Goal: Communication & Community: Answer question/provide support

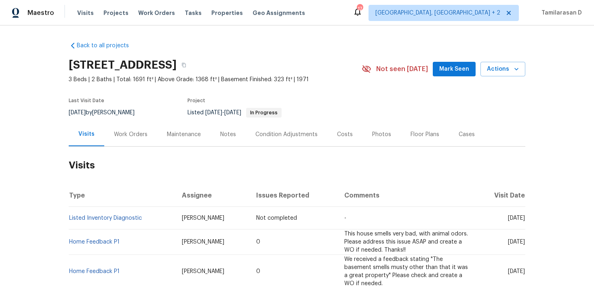
click at [118, 135] on div "Work Orders" at bounding box center [131, 134] width 34 height 8
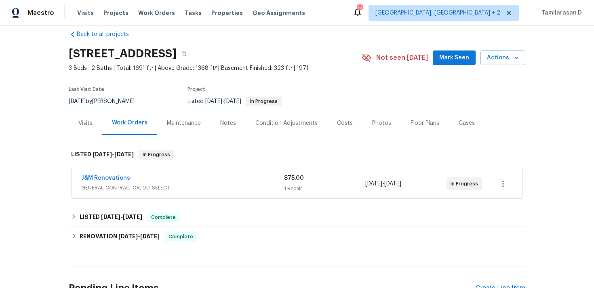
scroll to position [23, 0]
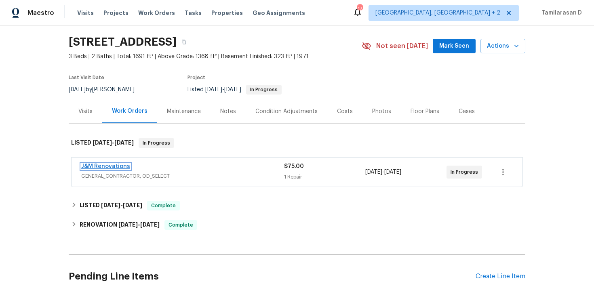
click at [107, 168] on link "J&M Renovations" at bounding box center [105, 167] width 49 height 6
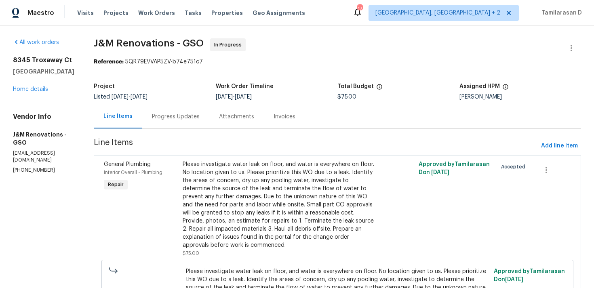
click at [214, 117] on div "Attachments" at bounding box center [236, 117] width 55 height 24
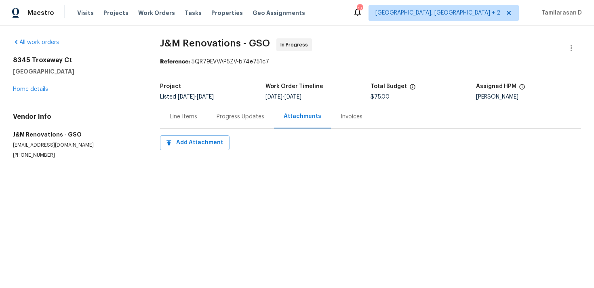
click at [205, 121] on div "Line Items" at bounding box center [183, 117] width 47 height 24
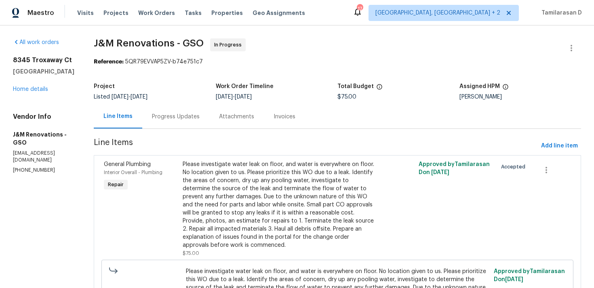
click at [172, 108] on div "Progress Updates" at bounding box center [175, 117] width 67 height 24
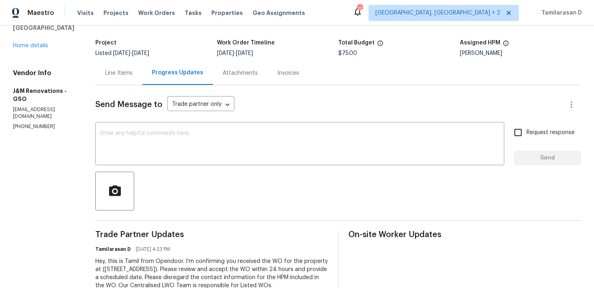
scroll to position [68, 0]
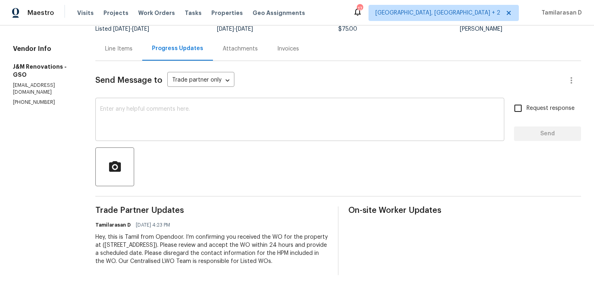
click at [158, 134] on textarea at bounding box center [299, 120] width 399 height 28
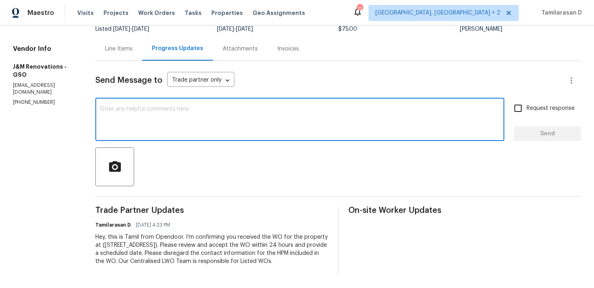
paste textarea "Hey there, Thank you for accepting the work order, could you please let me know…"
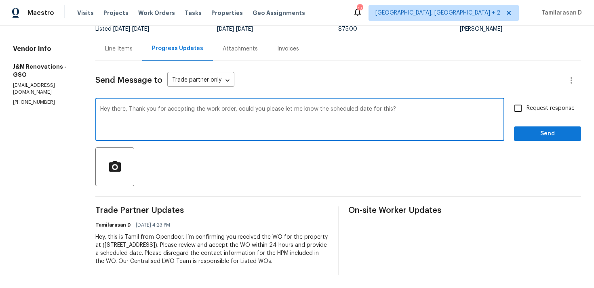
type textarea "Hey there, Thank you for accepting the work order, could you please let me know…"
click at [514, 108] on input "Request response" at bounding box center [517, 108] width 17 height 17
checkbox input "true"
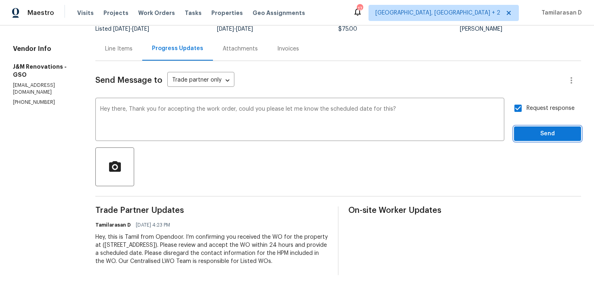
click at [533, 133] on span "Send" at bounding box center [547, 134] width 54 height 10
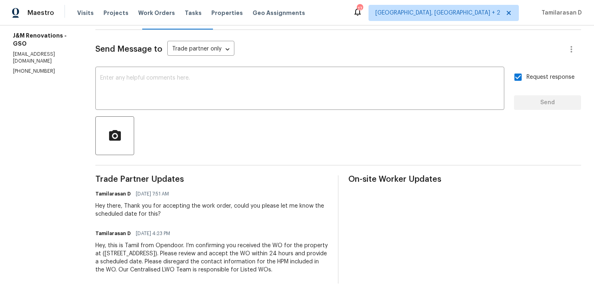
scroll to position [107, 0]
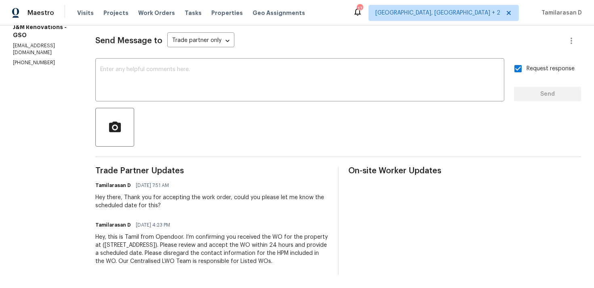
click at [207, 208] on div "Hey there, Thank you for accepting the work order, could you please let me know…" at bounding box center [211, 201] width 233 height 16
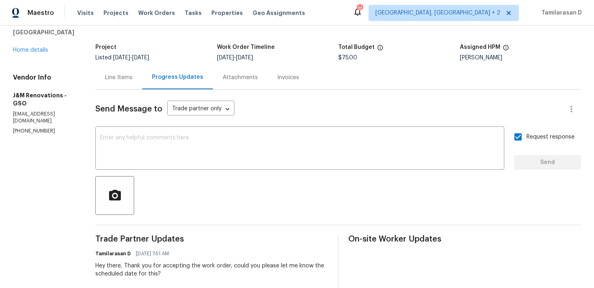
scroll to position [0, 0]
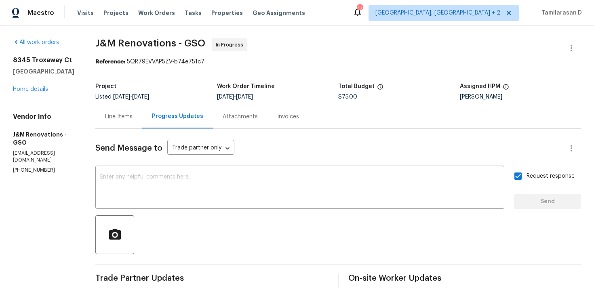
click at [270, 131] on div "Send Message to Trade partner only Trade partner only ​ x ​ Request response Se…" at bounding box center [338, 256] width 486 height 254
click at [29, 93] on div "8345 Troxaway Ct Lewisville, NC 27023 Home details" at bounding box center [44, 74] width 63 height 37
click at [30, 88] on link "Home details" at bounding box center [30, 89] width 35 height 6
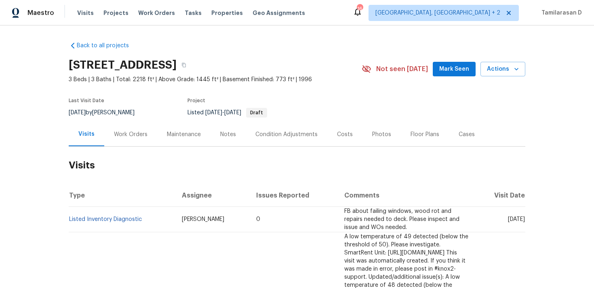
click at [104, 133] on div "Work Orders" at bounding box center [130, 134] width 53 height 24
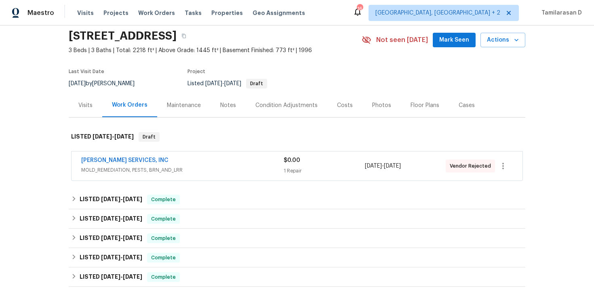
scroll to position [32, 0]
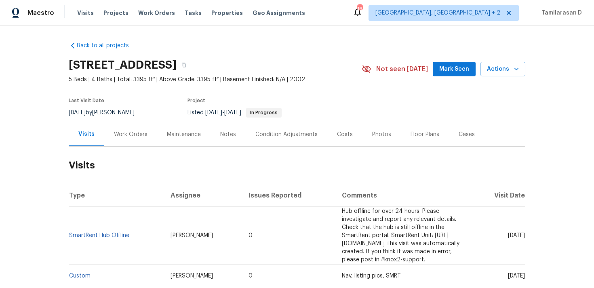
click at [139, 137] on div "Work Orders" at bounding box center [131, 134] width 34 height 8
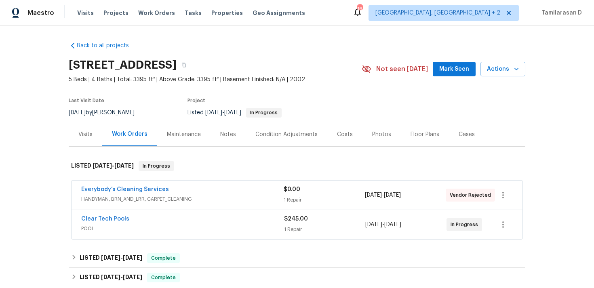
scroll to position [38, 0]
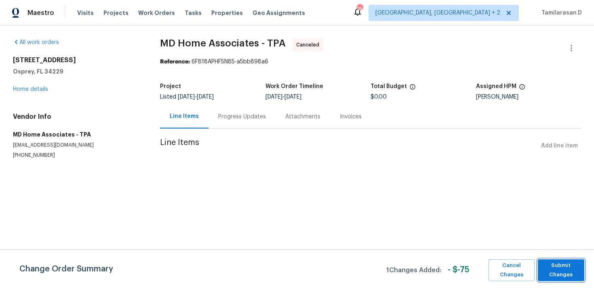
click at [573, 267] on span "Submit Changes" at bounding box center [561, 270] width 38 height 19
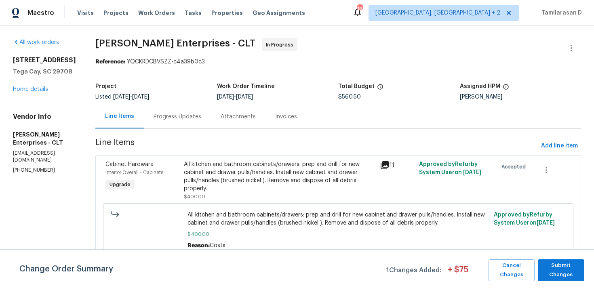
click at [229, 120] on div "Attachments" at bounding box center [238, 117] width 35 height 8
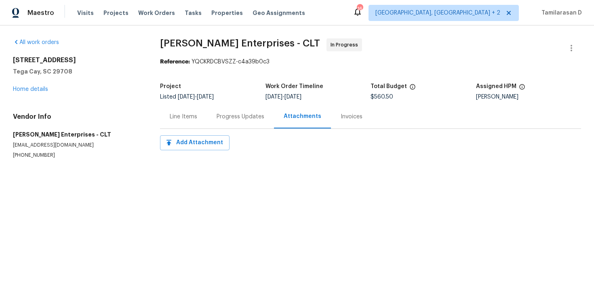
click at [226, 120] on div "Progress Updates" at bounding box center [241, 117] width 48 height 8
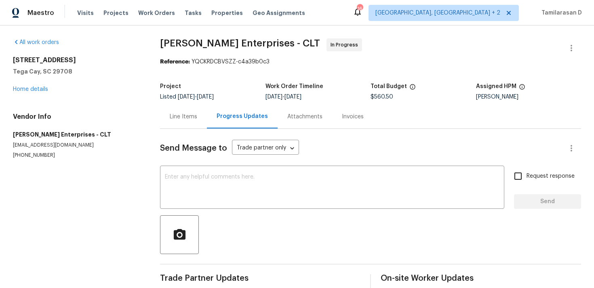
click at [189, 117] on div "Line Items" at bounding box center [183, 117] width 27 height 8
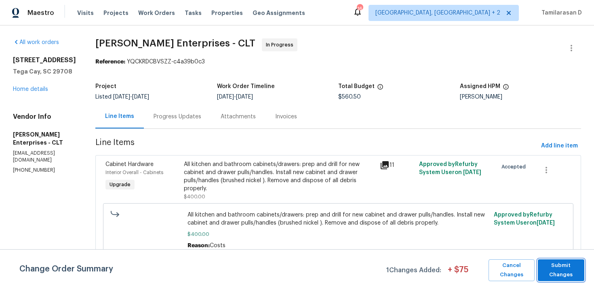
click at [557, 270] on span "Submit Changes" at bounding box center [561, 270] width 38 height 19
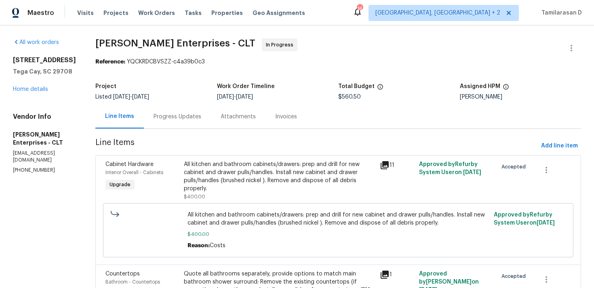
click at [171, 109] on div "Progress Updates" at bounding box center [177, 117] width 67 height 24
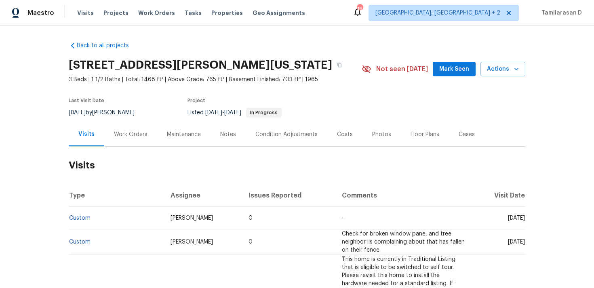
click at [122, 133] on div "Work Orders" at bounding box center [131, 134] width 34 height 8
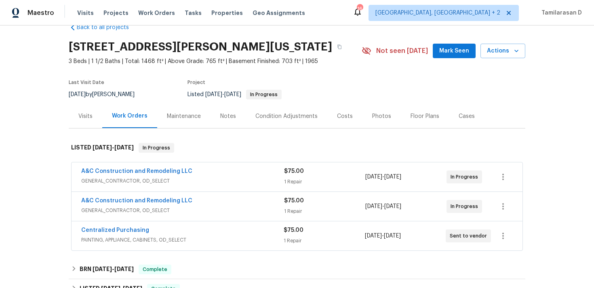
scroll to position [43, 0]
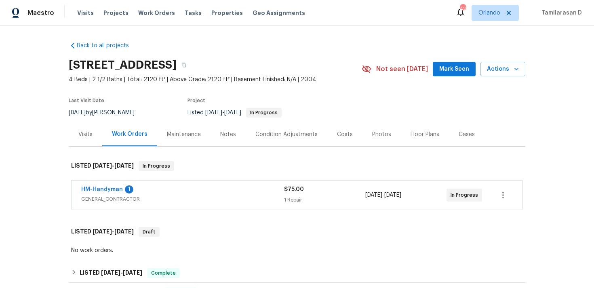
click at [183, 195] on span "GENERAL_CONTRACTOR" at bounding box center [182, 199] width 203 height 8
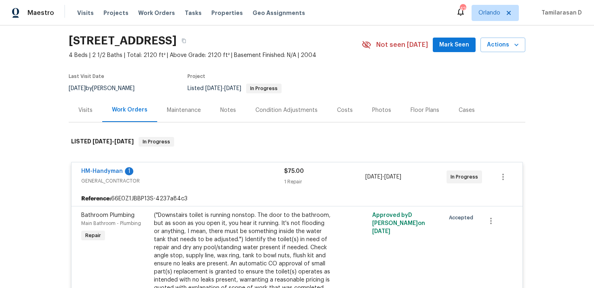
scroll to position [88, 0]
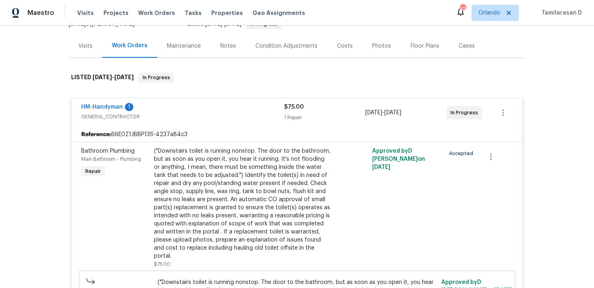
click at [189, 112] on div "HM-Handyman 1" at bounding box center [182, 108] width 203 height 10
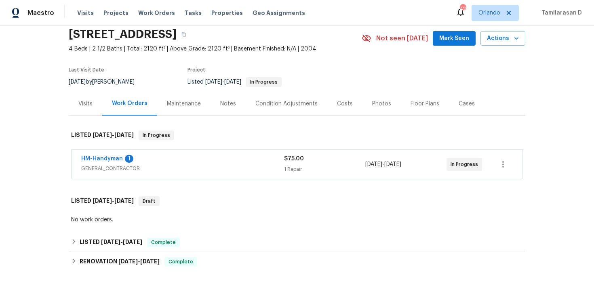
scroll to position [0, 0]
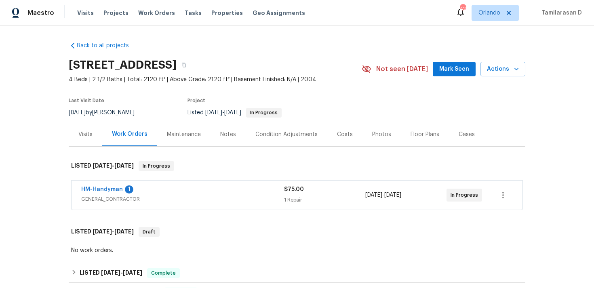
click at [178, 199] on span "GENERAL_CONTRACTOR" at bounding box center [182, 199] width 203 height 8
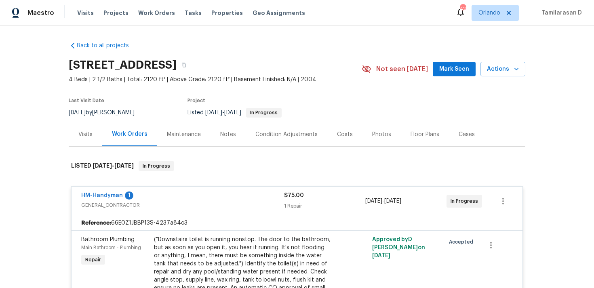
scroll to position [129, 0]
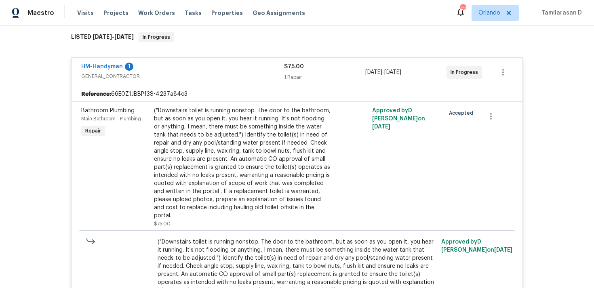
click at [177, 73] on span "GENERAL_CONTRACTOR" at bounding box center [182, 76] width 203 height 8
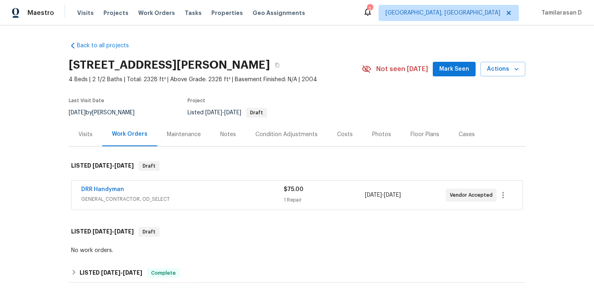
click at [168, 193] on div "DRR Handyman" at bounding box center [182, 190] width 202 height 10
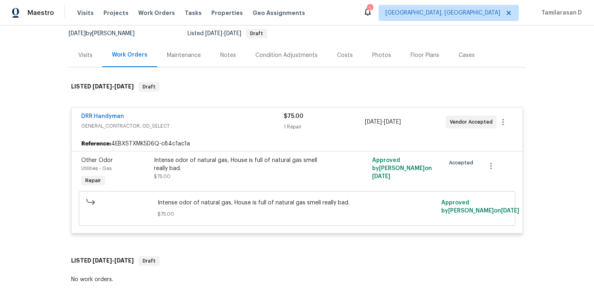
scroll to position [80, 0]
click at [200, 116] on div "DRR Handyman" at bounding box center [182, 116] width 202 height 10
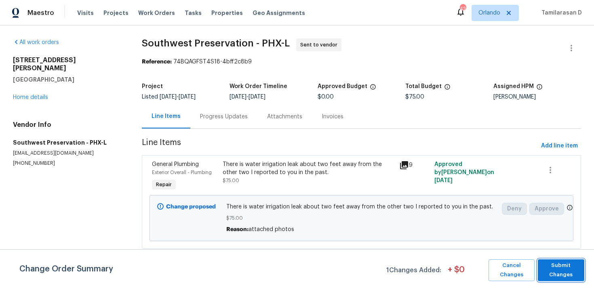
click at [562, 268] on span "Submit Changes" at bounding box center [561, 270] width 38 height 19
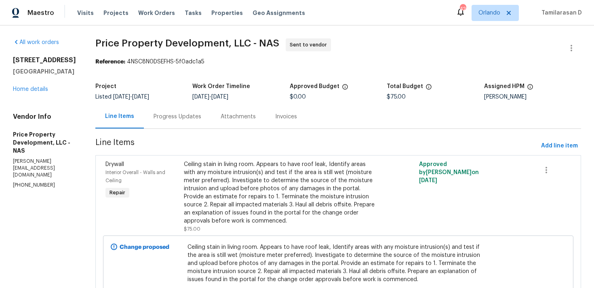
scroll to position [45, 0]
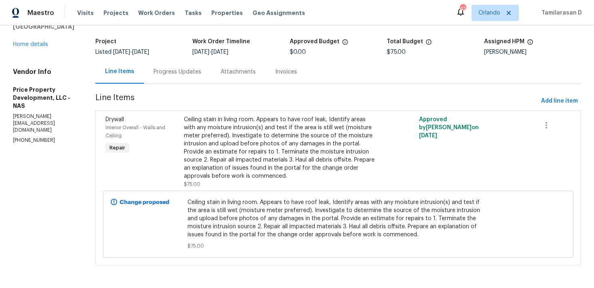
click at [195, 75] on div "Progress Updates" at bounding box center [178, 72] width 48 height 8
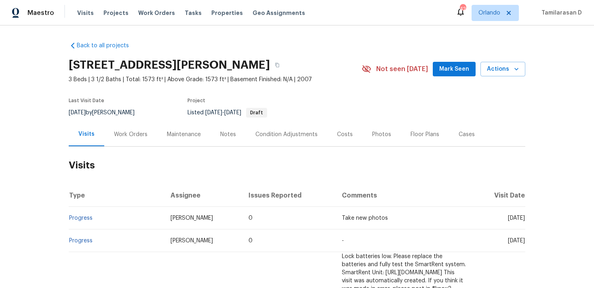
click at [130, 139] on div "Work Orders" at bounding box center [130, 134] width 53 height 24
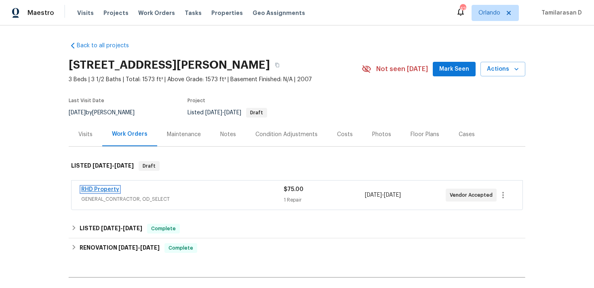
click at [105, 192] on link "RHD Property" at bounding box center [100, 190] width 38 height 6
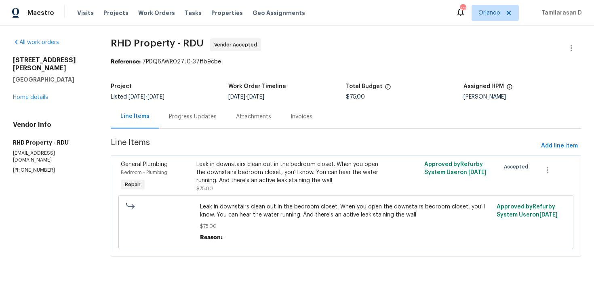
click at [197, 123] on div "Progress Updates" at bounding box center [192, 117] width 67 height 24
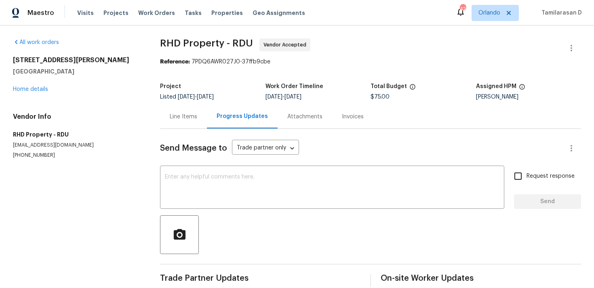
scroll to position [12, 0]
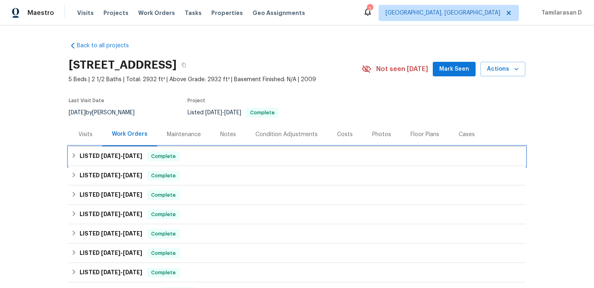
click at [101, 154] on span "5/20/25" at bounding box center [110, 156] width 19 height 6
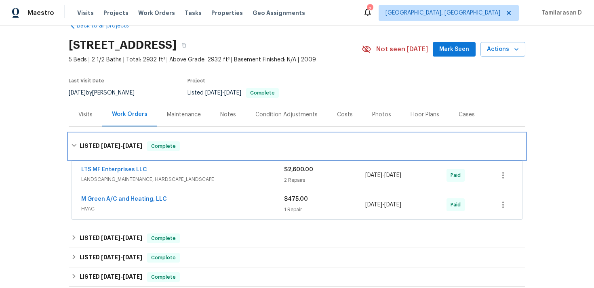
scroll to position [21, 0]
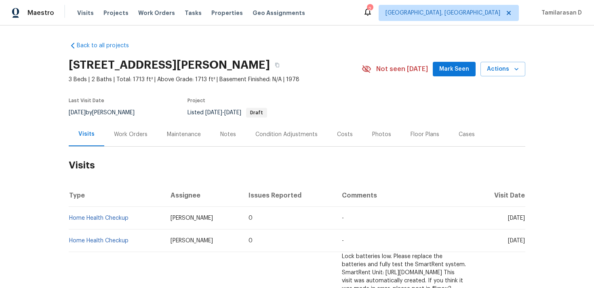
click at [135, 134] on div "Work Orders" at bounding box center [131, 134] width 34 height 8
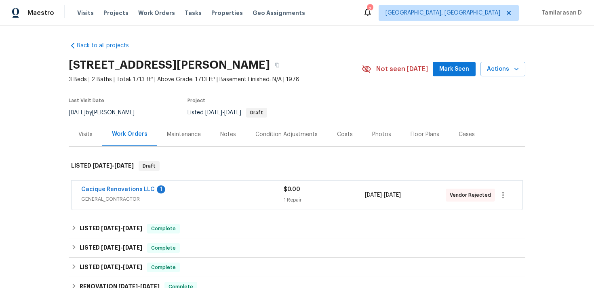
scroll to position [21, 0]
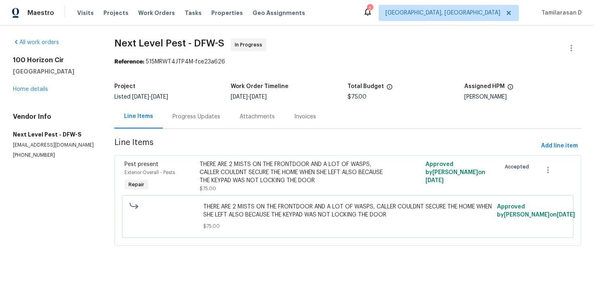
click at [187, 118] on div "Progress Updates" at bounding box center [196, 117] width 48 height 8
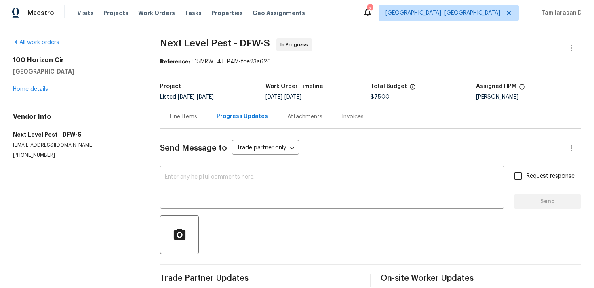
scroll to position [12, 0]
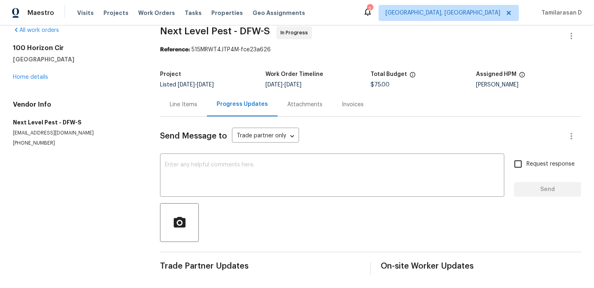
click at [185, 101] on div "Line Items" at bounding box center [183, 105] width 27 height 8
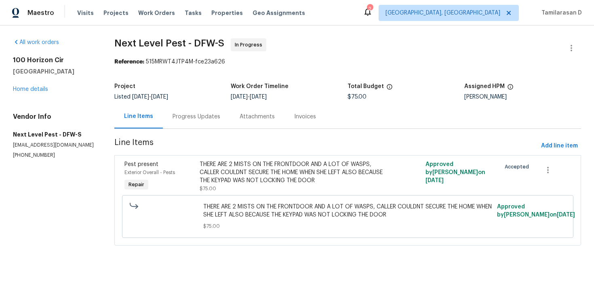
click at [197, 127] on div "Progress Updates" at bounding box center [196, 117] width 67 height 24
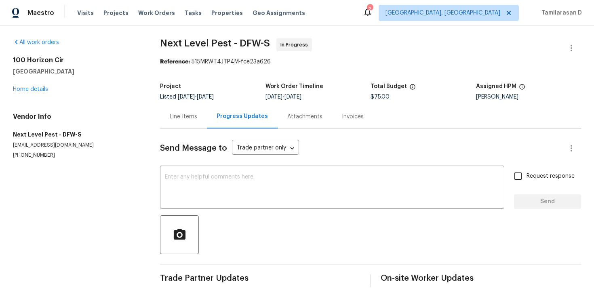
scroll to position [12, 0]
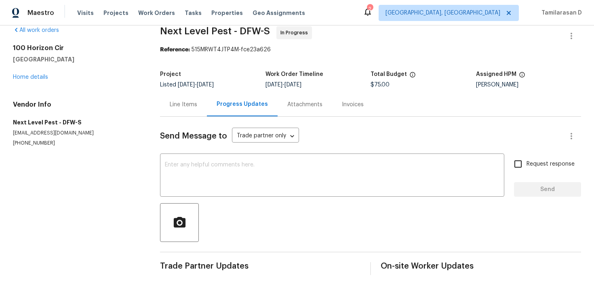
click at [188, 111] on div "Line Items" at bounding box center [183, 105] width 47 height 24
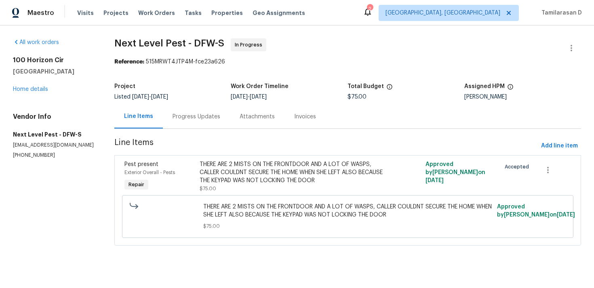
click at [190, 120] on div "Progress Updates" at bounding box center [196, 117] width 48 height 8
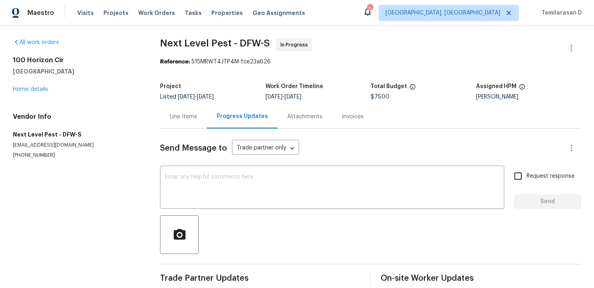
click at [341, 135] on div "Send Message to Trade partner only Trade partner only ​ x ​ Request response Se…" at bounding box center [370, 208] width 421 height 158
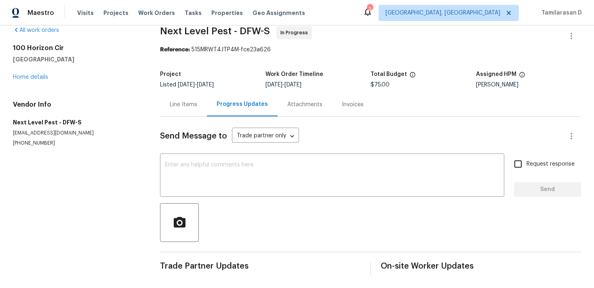
click at [186, 109] on div "Line Items" at bounding box center [183, 105] width 47 height 24
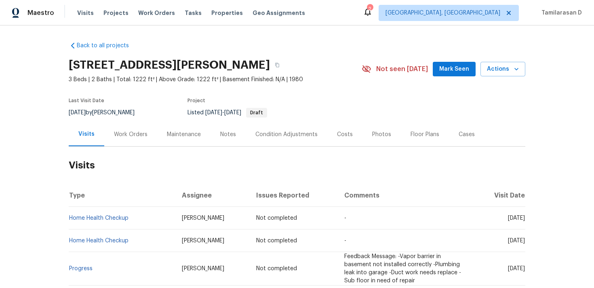
click at [128, 131] on div "Work Orders" at bounding box center [131, 134] width 34 height 8
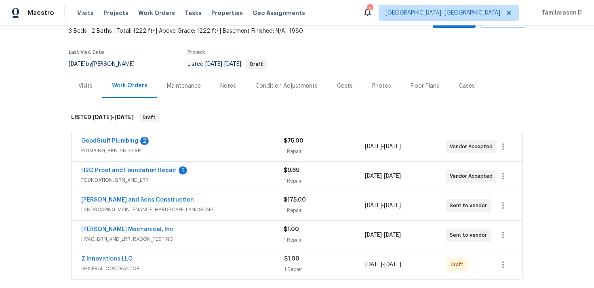
scroll to position [49, 0]
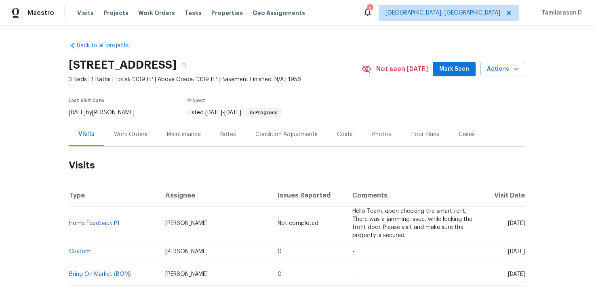
click at [124, 135] on div "Work Orders" at bounding box center [131, 134] width 34 height 8
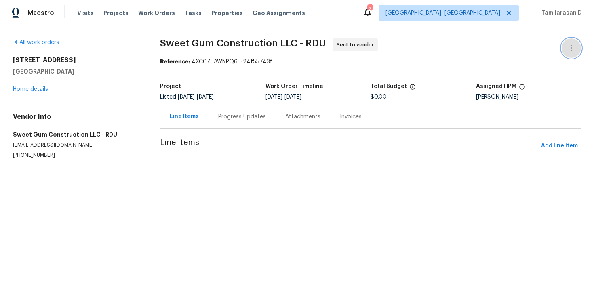
click at [572, 50] on icon "button" at bounding box center [571, 48] width 10 height 10
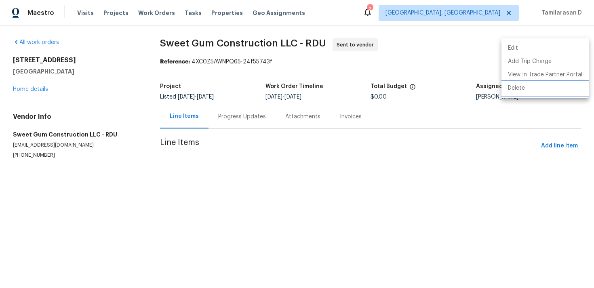
click at [527, 89] on li "Delete" at bounding box center [544, 88] width 87 height 13
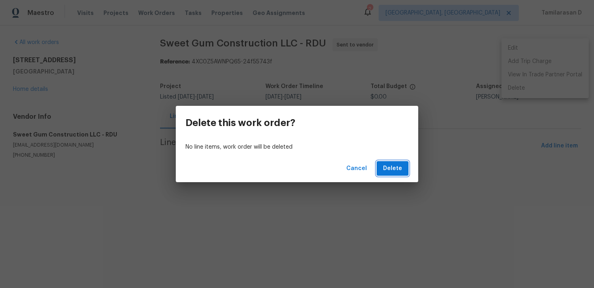
click at [397, 168] on span "Delete" at bounding box center [392, 169] width 19 height 10
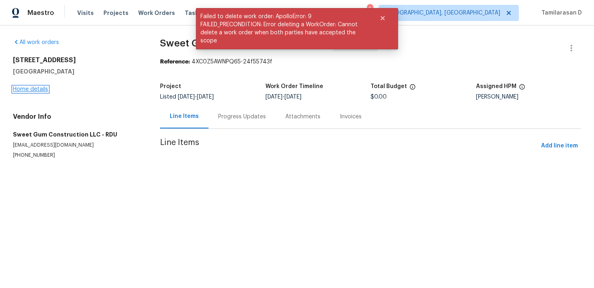
click at [33, 89] on link "Home details" at bounding box center [30, 89] width 35 height 6
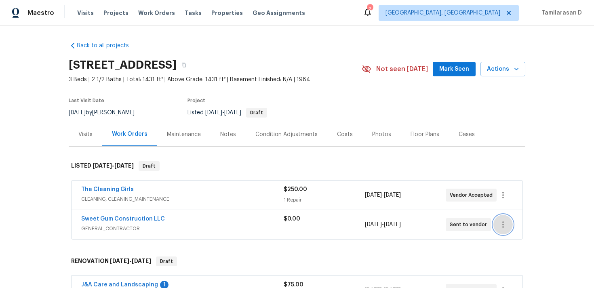
click at [503, 227] on icon "button" at bounding box center [503, 224] width 2 height 6
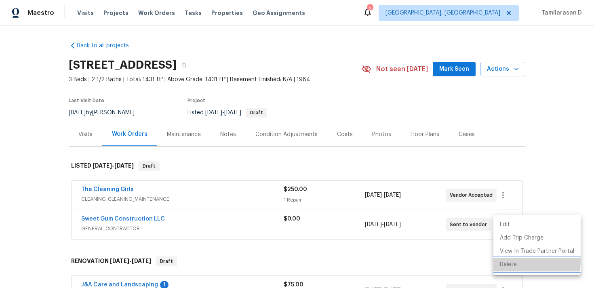
click at [509, 261] on li "Delete" at bounding box center [536, 264] width 87 height 13
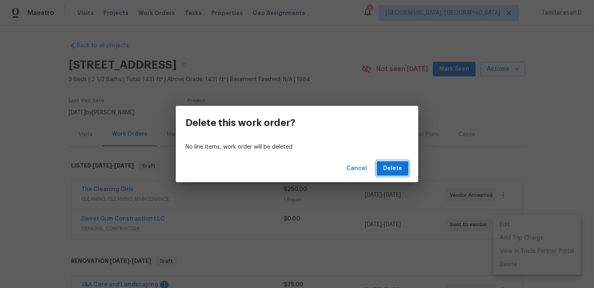
click at [397, 172] on span "Delete" at bounding box center [392, 169] width 19 height 10
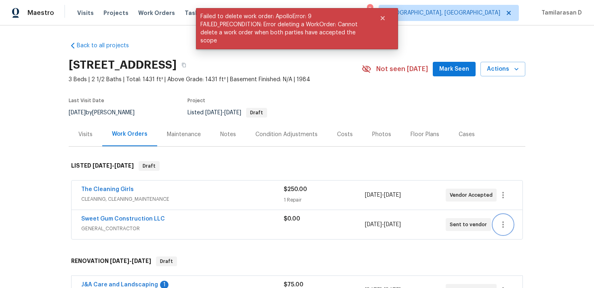
click at [503, 223] on icon "button" at bounding box center [503, 225] width 10 height 10
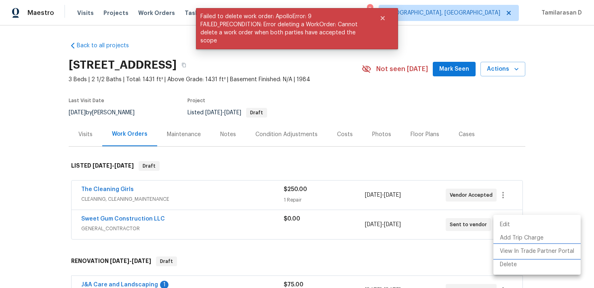
click at [514, 249] on li "View In Trade Partner Portal" at bounding box center [536, 251] width 87 height 13
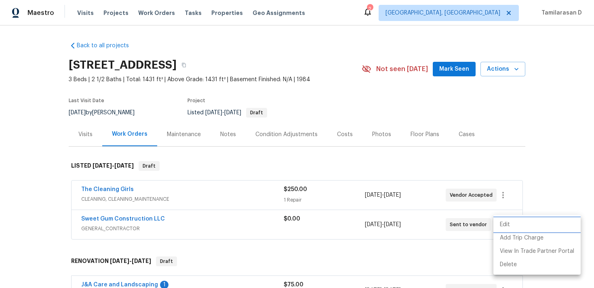
click at [510, 223] on li "Edit" at bounding box center [536, 224] width 87 height 13
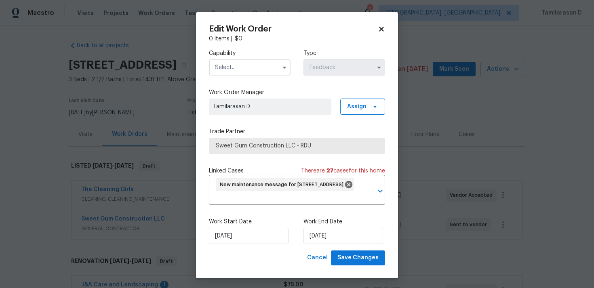
scroll to position [2, 0]
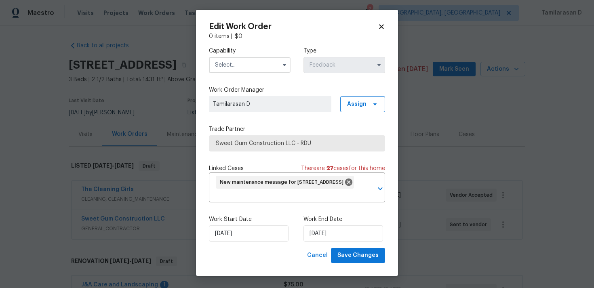
click at [240, 69] on input "text" at bounding box center [250, 65] width 82 height 16
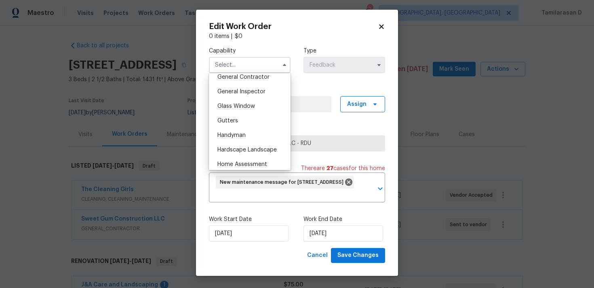
scroll to position [397, 0]
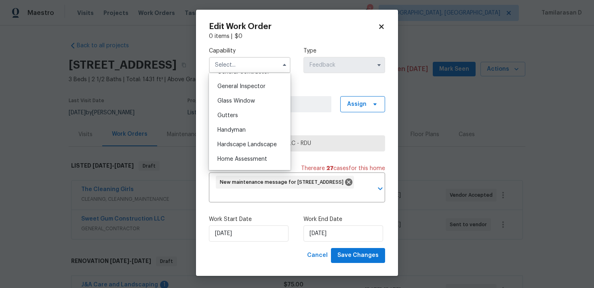
click at [233, 130] on span "Handyman" at bounding box center [231, 130] width 28 height 6
type input "Handyman"
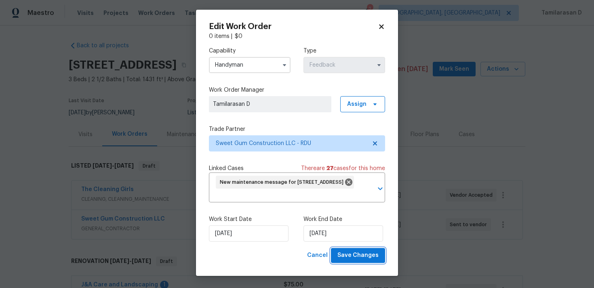
click at [358, 258] on span "Save Changes" at bounding box center [357, 255] width 41 height 10
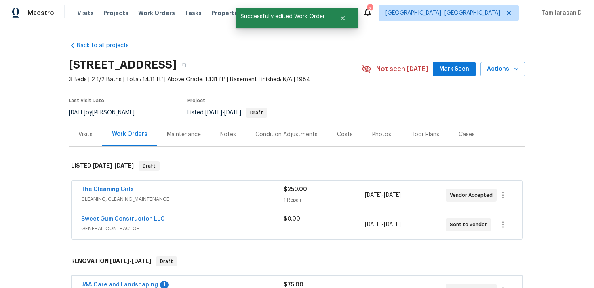
scroll to position [0, 0]
click at [139, 219] on link "Sweet Gum Construction LLC" at bounding box center [123, 219] width 84 height 6
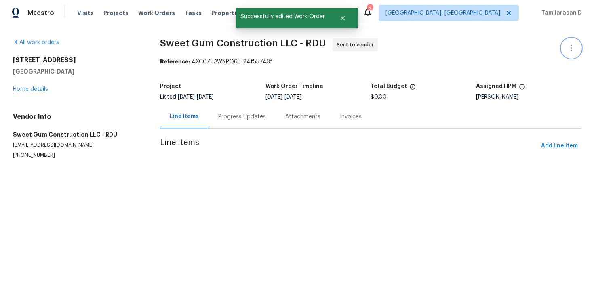
click at [568, 49] on icon "button" at bounding box center [571, 48] width 10 height 10
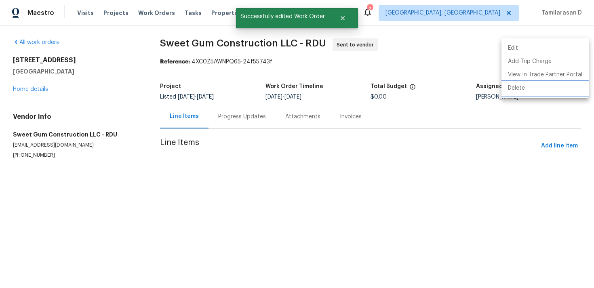
click at [517, 88] on li "Delete" at bounding box center [544, 88] width 87 height 13
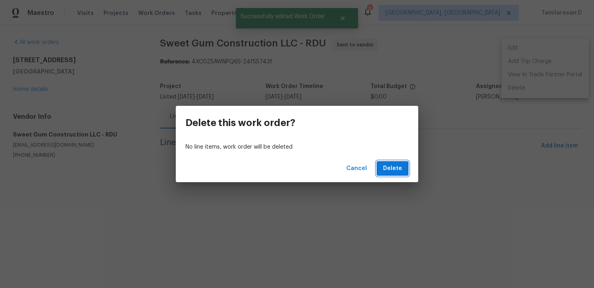
click at [397, 169] on span "Delete" at bounding box center [392, 169] width 19 height 10
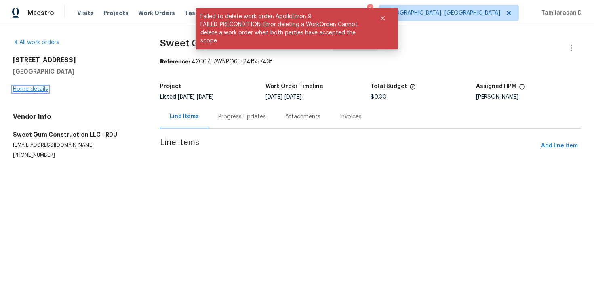
click at [42, 91] on link "Home details" at bounding box center [30, 89] width 35 height 6
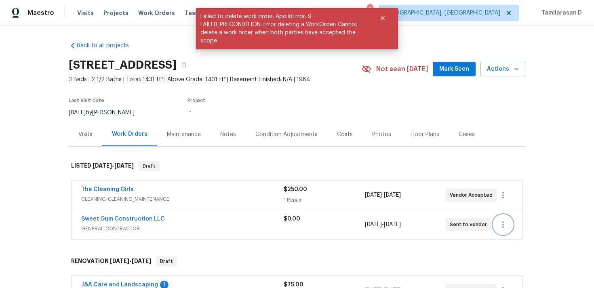
click at [501, 223] on icon "button" at bounding box center [503, 225] width 10 height 10
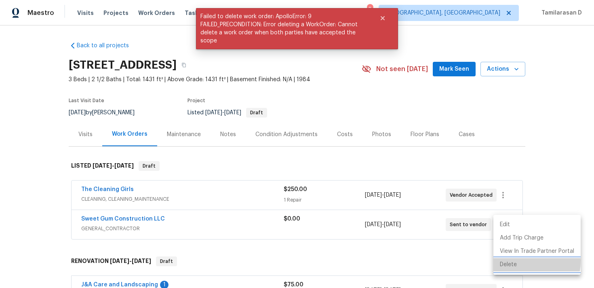
click at [509, 261] on li "Delete" at bounding box center [536, 264] width 87 height 13
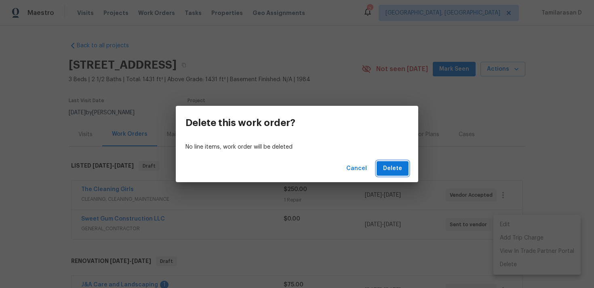
click at [380, 170] on button "Delete" at bounding box center [392, 168] width 32 height 15
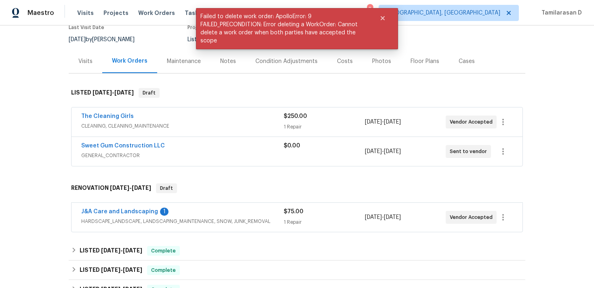
scroll to position [92, 0]
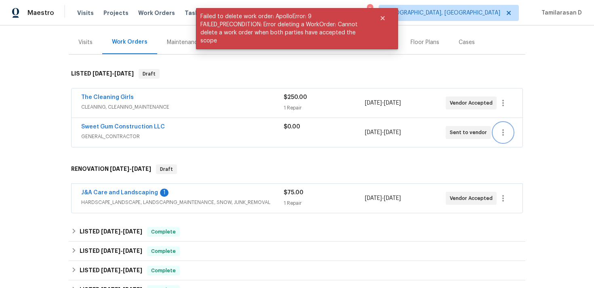
click at [503, 132] on icon "button" at bounding box center [503, 132] width 2 height 6
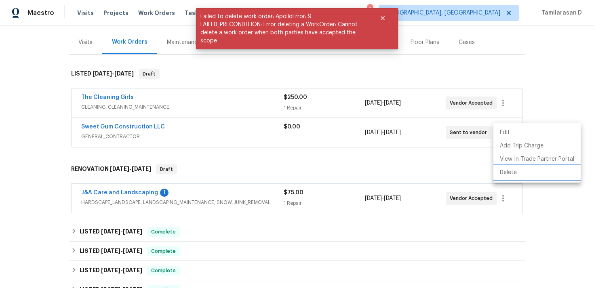
click at [516, 172] on li "Delete" at bounding box center [536, 172] width 87 height 13
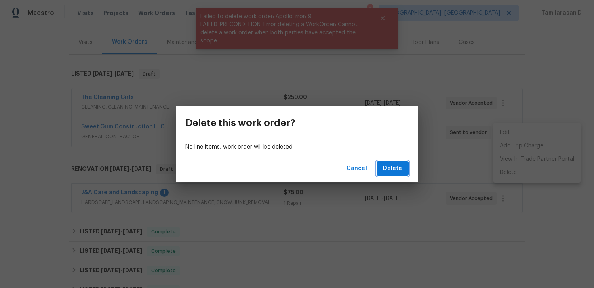
click at [397, 166] on span "Delete" at bounding box center [392, 169] width 19 height 10
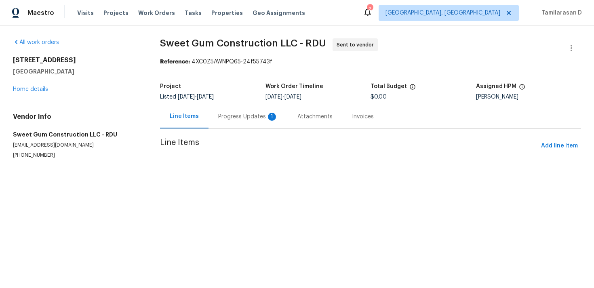
click at [223, 124] on div "Progress Updates 1" at bounding box center [247, 117] width 79 height 24
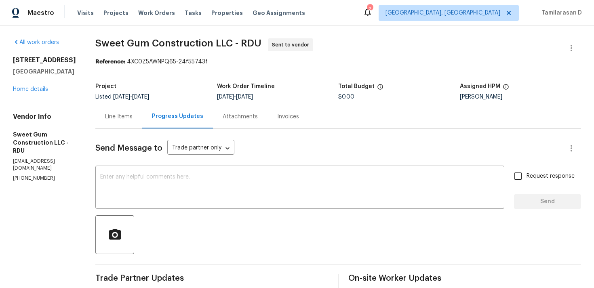
click at [32, 175] on p "[PHONE_NUMBER]" at bounding box center [44, 178] width 63 height 7
copy p "[PHONE_NUMBER]"
drag, startPoint x: 13, startPoint y: 60, endPoint x: 77, endPoint y: 71, distance: 65.3
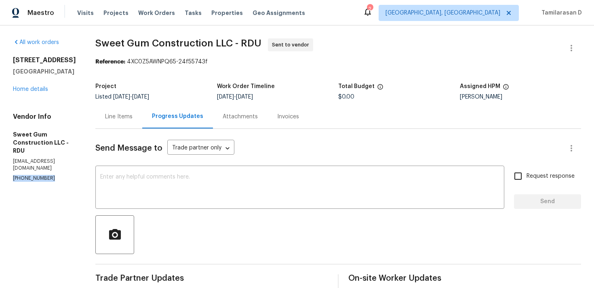
click at [77, 71] on div "All work orders [STREET_ADDRESS] Home details Vendor Info Sweet Gum Constructio…" at bounding box center [297, 265] width 594 height 481
copy div "[STREET_ADDRESS]"
click at [187, 78] on section "Sweet Gum Construction LLC - RDU Sent to vendor Reference: 4XC0Z5AWNPQ65-24f557…" at bounding box center [338, 265] width 486 height 455
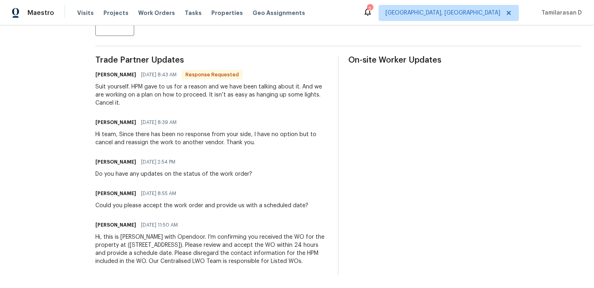
click at [225, 158] on div "[PERSON_NAME] [DATE] 2:54 PM" at bounding box center [173, 161] width 157 height 11
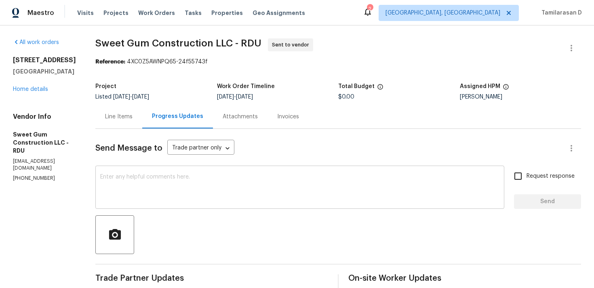
click at [212, 198] on textarea at bounding box center [299, 188] width 399 height 28
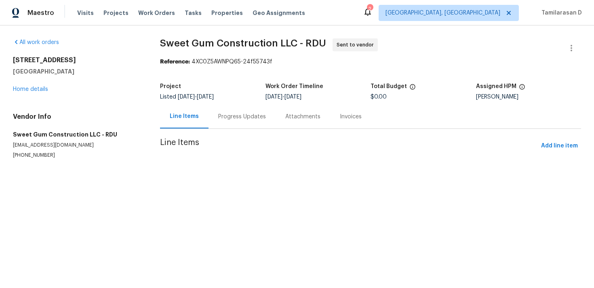
drag, startPoint x: 13, startPoint y: 59, endPoint x: 109, endPoint y: 69, distance: 97.0
click at [109, 69] on div "104 Mossbark Ln Chapel Hill, NC 27514" at bounding box center [77, 65] width 128 height 19
copy div "104 Mossbark Ln Chapel Hill, NC 27514"
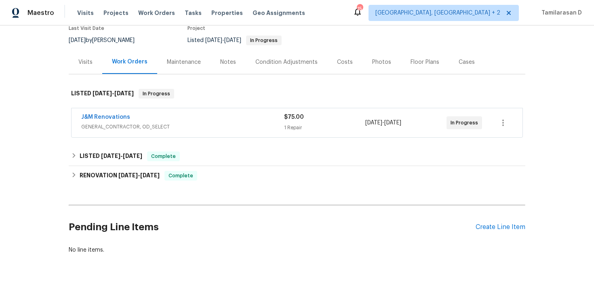
scroll to position [93, 0]
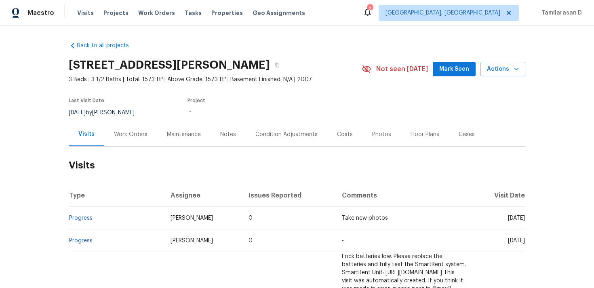
click at [124, 132] on div "Work Orders" at bounding box center [131, 134] width 34 height 8
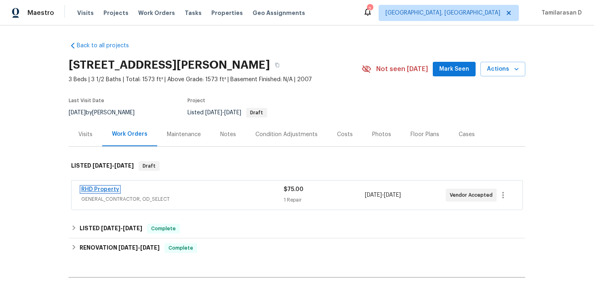
click at [91, 187] on link "RHD Property" at bounding box center [100, 190] width 38 height 6
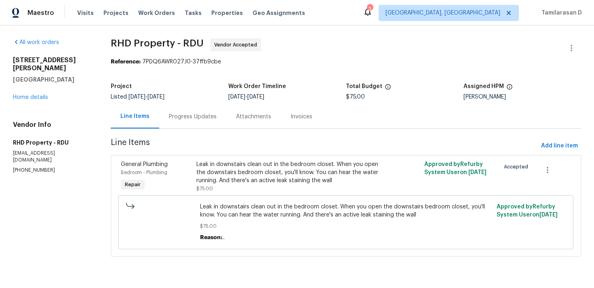
click at [185, 114] on div "Progress Updates" at bounding box center [193, 117] width 48 height 8
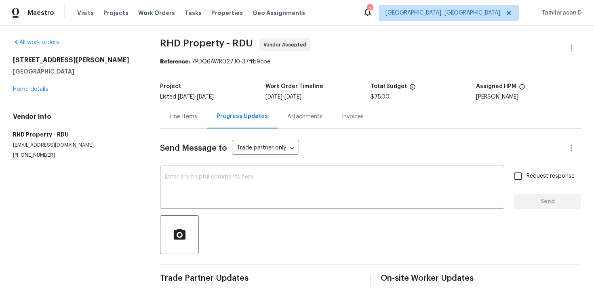
scroll to position [12, 0]
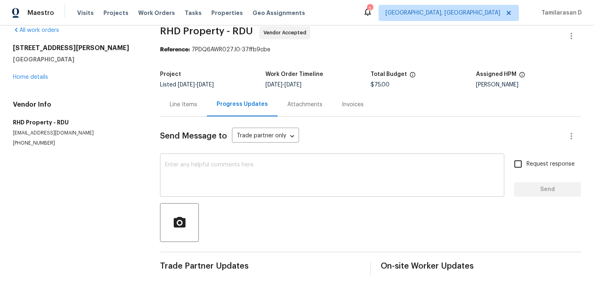
click at [207, 186] on textarea at bounding box center [332, 176] width 334 height 28
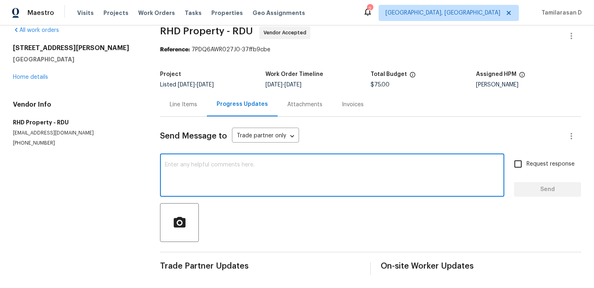
paste textarea "Hey, this is Tamil from Opendoor. I’m confirming you received the WO for the pr…"
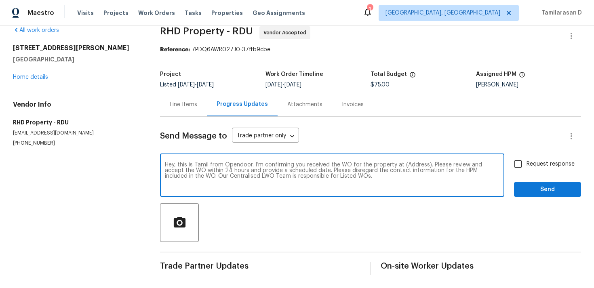
scroll to position [0, 0]
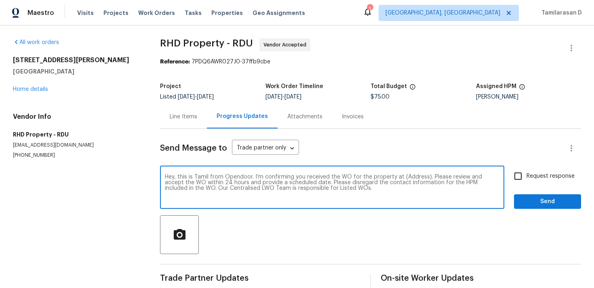
click at [409, 176] on textarea "Hey, this is Tamil from Opendoor. I’m confirming you received the WO for the pr…" at bounding box center [332, 188] width 334 height 28
paste textarea "650 Ganyard Farm Way Unit 6, Durham, NC 27703"
type textarea "Hey, this is Tamil from Opendoor. I’m confirming you received the WO for the pr…"
click at [545, 177] on span "Request response" at bounding box center [550, 176] width 48 height 8
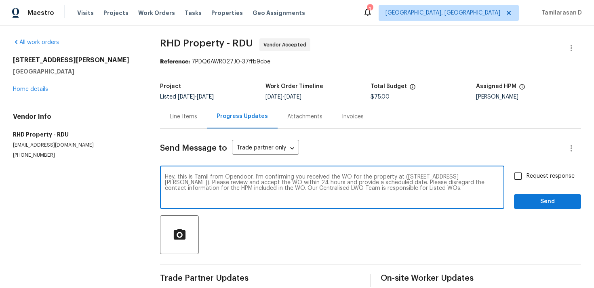
click at [526, 177] on input "Request response" at bounding box center [517, 176] width 17 height 17
checkbox input "true"
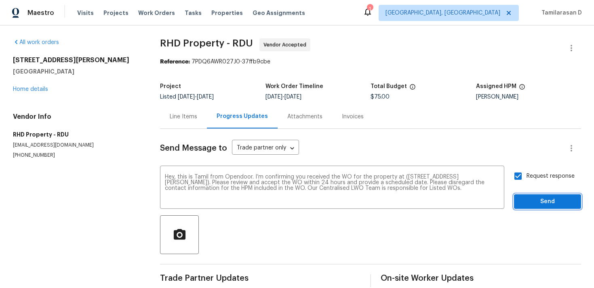
click at [547, 199] on span "Send" at bounding box center [547, 202] width 54 height 10
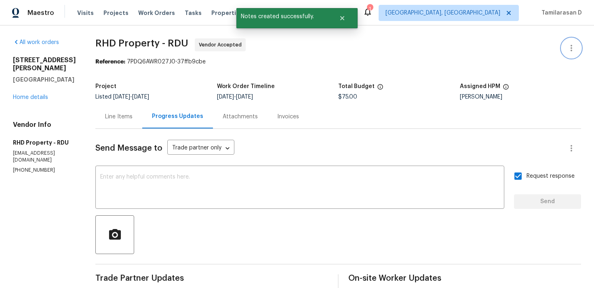
click at [570, 52] on icon "button" at bounding box center [571, 48] width 10 height 10
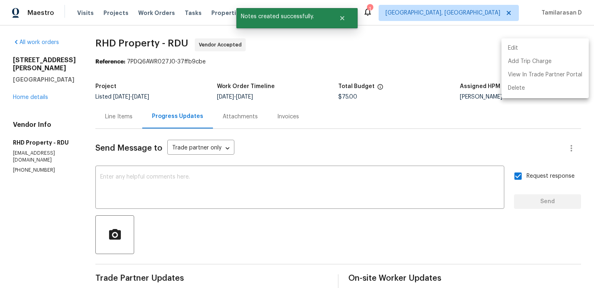
click at [432, 149] on div at bounding box center [297, 144] width 594 height 288
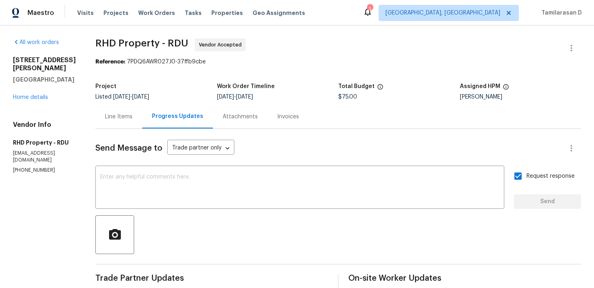
click at [295, 151] on div "Send Message to Trade partner only Trade partner only ​" at bounding box center [328, 148] width 466 height 19
click at [261, 142] on div "Send Message to Trade partner only Trade partner only ​" at bounding box center [328, 148] width 466 height 19
click at [131, 117] on div "Line Items" at bounding box center [118, 117] width 27 height 8
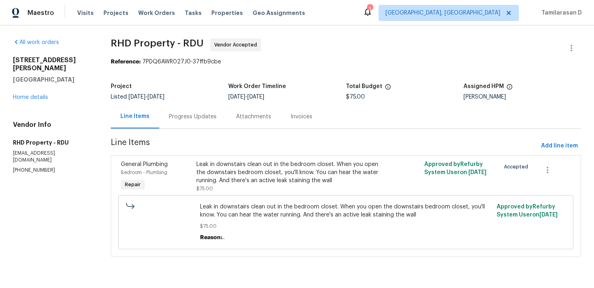
click at [192, 123] on div "Progress Updates" at bounding box center [192, 117] width 67 height 24
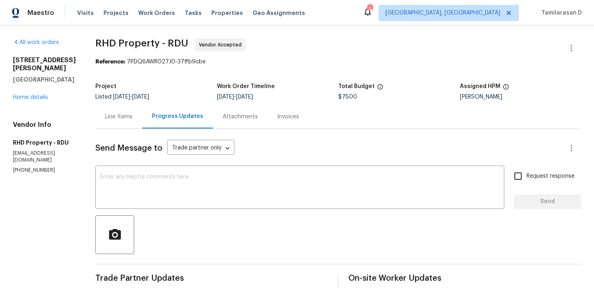
click at [194, 88] on div "Project" at bounding box center [156, 89] width 122 height 11
drag, startPoint x: 106, startPoint y: 40, endPoint x: 174, endPoint y: 47, distance: 68.7
click at [174, 47] on div "All work orders 650 Ganyard Farm Way Unit 6 Durham, NC 27703 Home details Vendo…" at bounding box center [297, 190] width 594 height 330
copy span "RHD Property -"
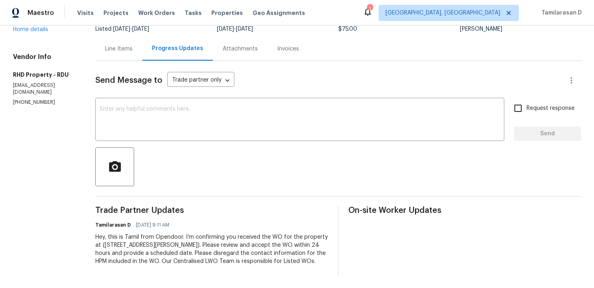
click at [124, 45] on div "Line Items" at bounding box center [118, 49] width 27 height 8
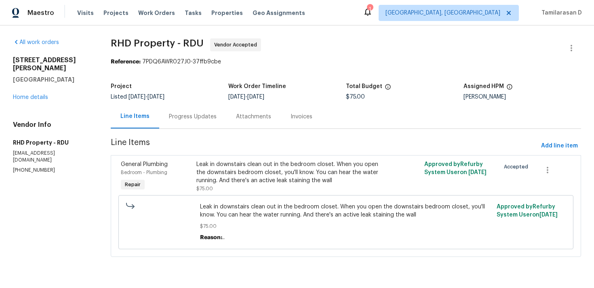
click at [179, 115] on div "Progress Updates" at bounding box center [193, 117] width 48 height 8
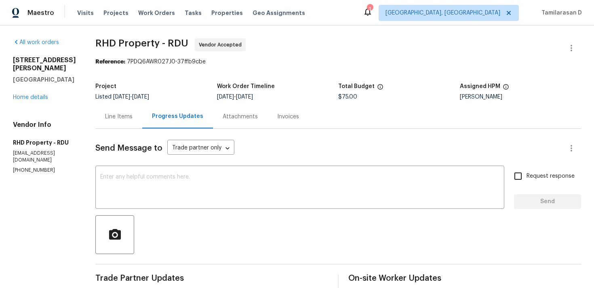
click at [92, 55] on div "All work orders 650 Ganyard Farm Way Unit 6 Durham, NC 27703 Home details Vendo…" at bounding box center [297, 190] width 594 height 330
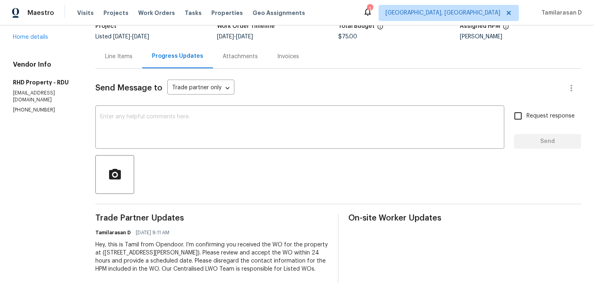
click at [127, 53] on div "Line Items" at bounding box center [118, 57] width 27 height 8
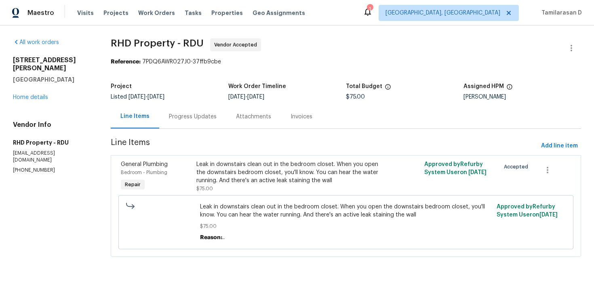
click at [246, 188] on div "Leak in downstairs clean out in the bedroom closet. When you open the downstair…" at bounding box center [288, 176] width 185 height 32
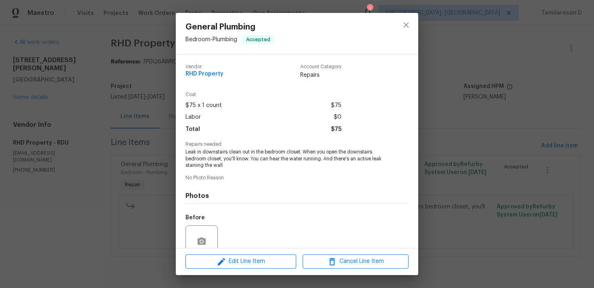
click at [139, 143] on div "General Plumbing Bedroom - Plumbing Accepted Vendor RHD Property Account Catego…" at bounding box center [297, 144] width 594 height 288
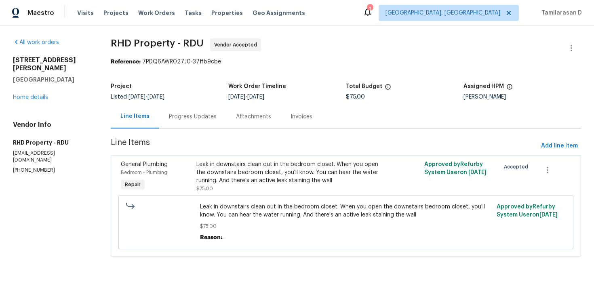
click at [162, 120] on div "Progress Updates" at bounding box center [192, 117] width 67 height 24
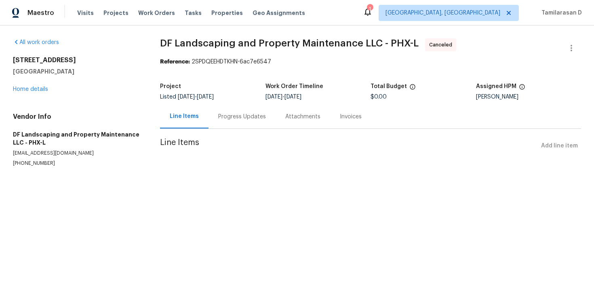
click at [245, 113] on div "Progress Updates" at bounding box center [242, 117] width 48 height 8
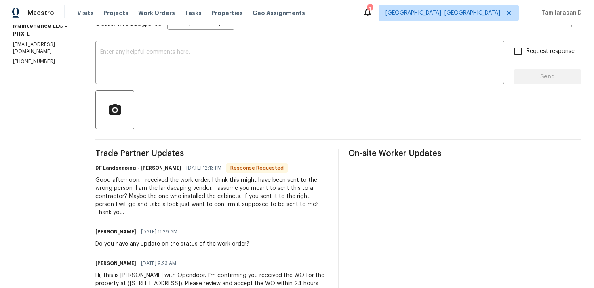
scroll to position [155, 0]
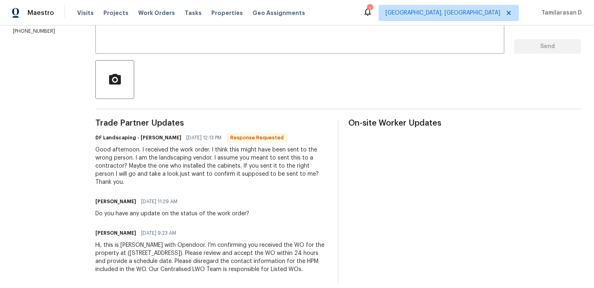
click at [188, 160] on div "Good afternoon. I received the work order. I think this might have been sent to…" at bounding box center [211, 166] width 233 height 40
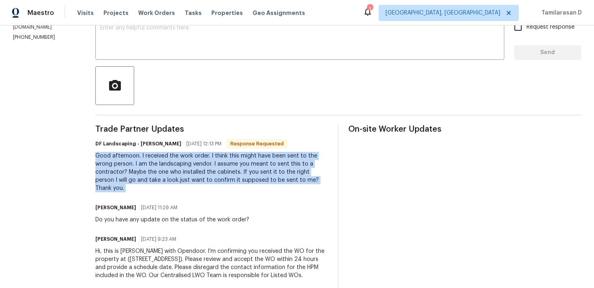
scroll to position [0, 0]
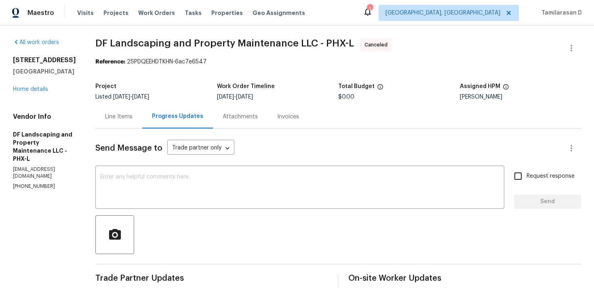
click at [119, 116] on div "Line Items" at bounding box center [118, 117] width 27 height 8
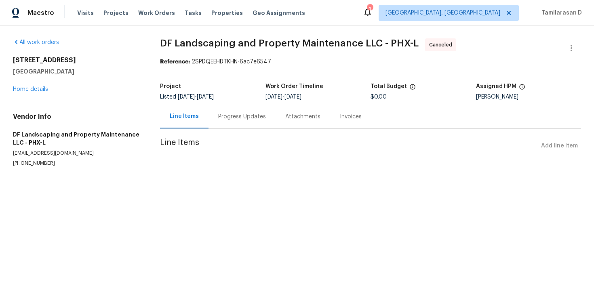
click at [221, 114] on div "Progress Updates" at bounding box center [242, 117] width 48 height 8
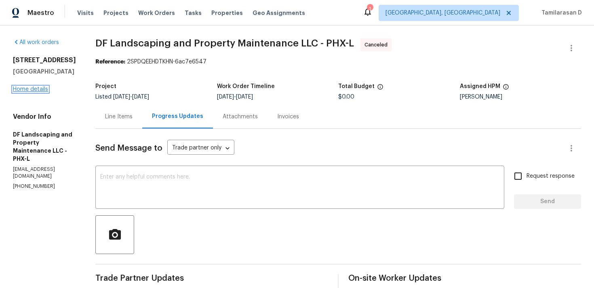
click at [34, 92] on link "Home details" at bounding box center [30, 89] width 35 height 6
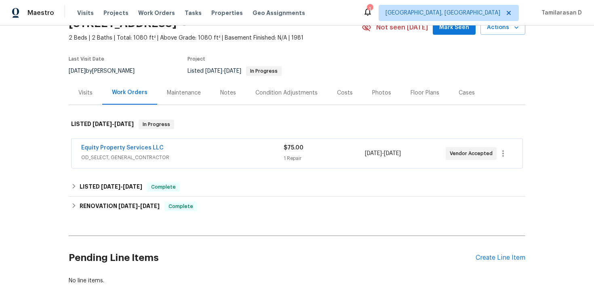
scroll to position [50, 0]
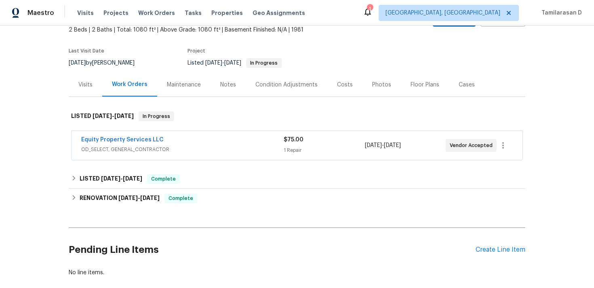
click at [170, 146] on span "OD_SELECT, GENERAL_CONTRACTOR" at bounding box center [182, 149] width 202 height 8
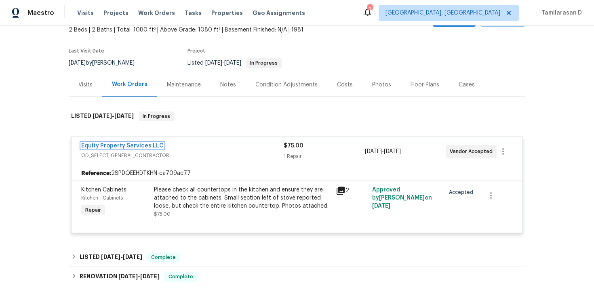
click at [133, 146] on link "Equity Property Services LLC" at bounding box center [122, 146] width 82 height 6
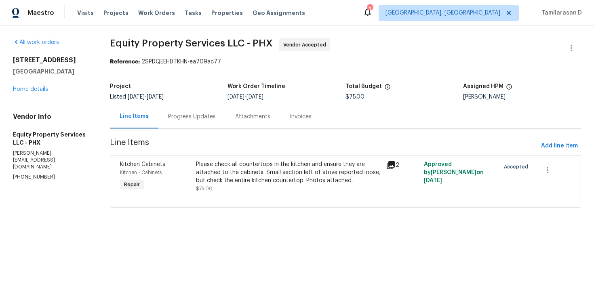
click at [210, 123] on div "Progress Updates" at bounding box center [191, 117] width 67 height 24
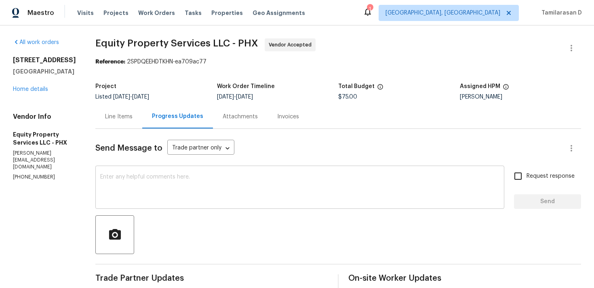
scroll to position [68, 0]
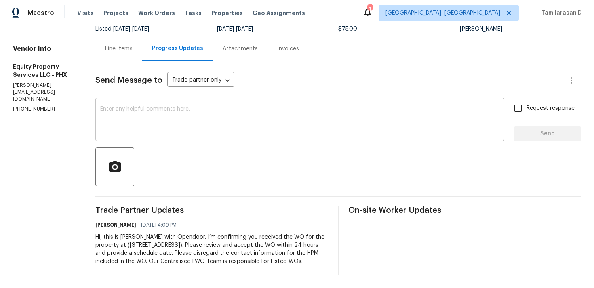
click at [166, 135] on div "x ​" at bounding box center [299, 120] width 409 height 41
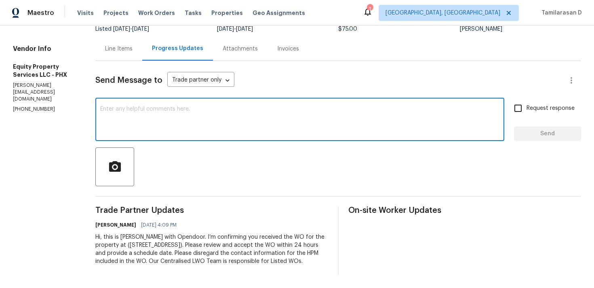
scroll to position [0, 0]
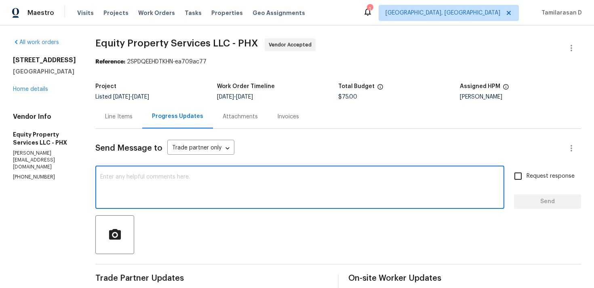
click at [164, 170] on div "x ​" at bounding box center [299, 188] width 409 height 41
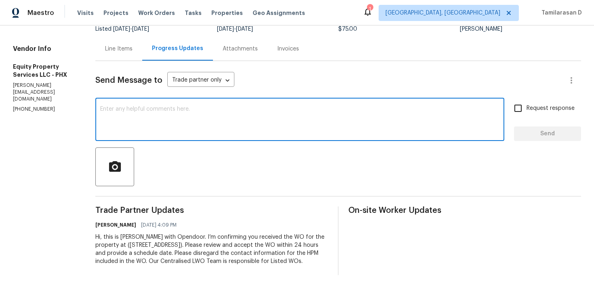
click at [147, 133] on textarea at bounding box center [299, 120] width 399 height 28
paste textarea "Hey there, Thank you for accepting the work order, could you please let me know…"
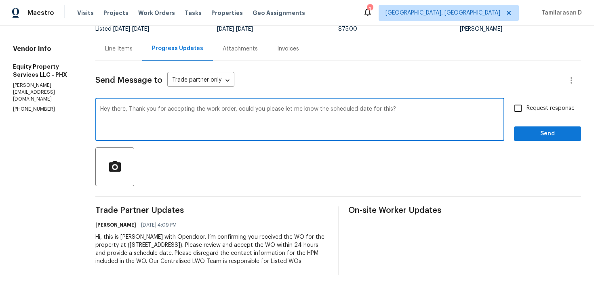
type textarea "Hey there, Thank you for accepting the work order, could you please let me know…"
click at [528, 107] on span "Request response" at bounding box center [550, 108] width 48 height 8
click at [526, 107] on input "Request response" at bounding box center [517, 108] width 17 height 17
checkbox input "true"
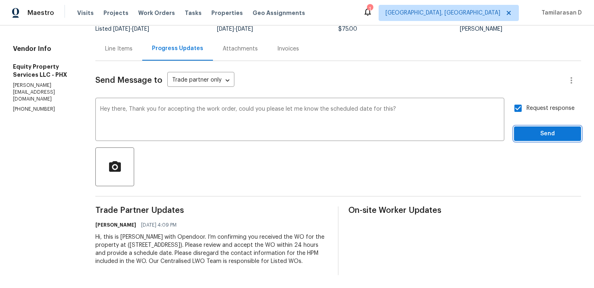
click at [543, 131] on span "Send" at bounding box center [547, 134] width 54 height 10
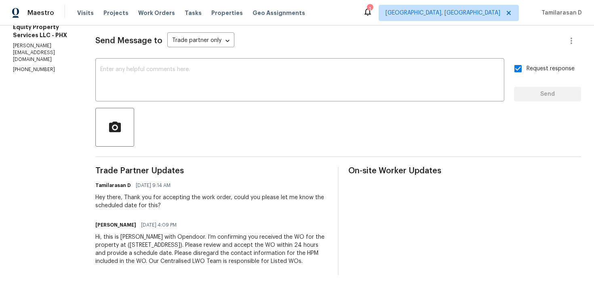
scroll to position [0, 0]
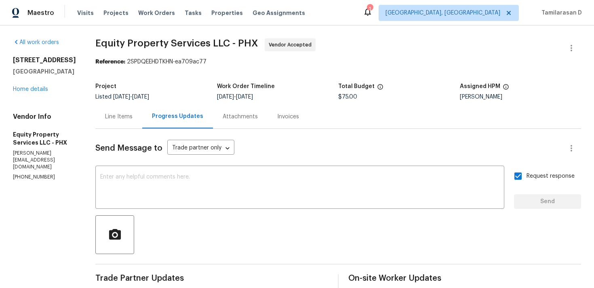
click at [266, 146] on div "Send Message to Trade partner only Trade partner only ​" at bounding box center [328, 148] width 466 height 19
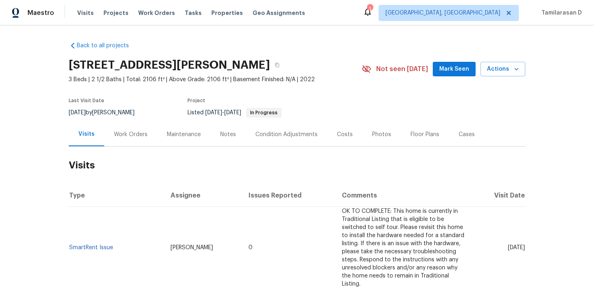
click at [129, 137] on div "Work Orders" at bounding box center [131, 134] width 34 height 8
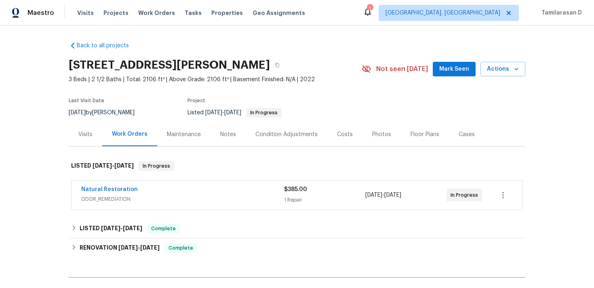
scroll to position [13, 0]
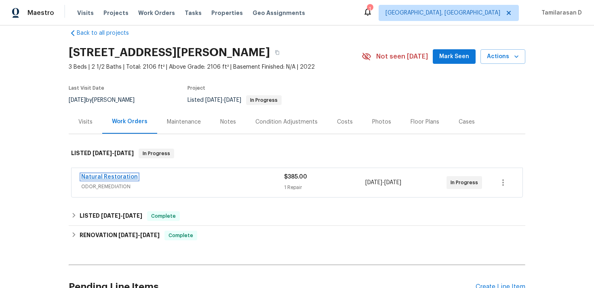
click at [118, 174] on link "Natural Restoration" at bounding box center [109, 177] width 57 height 6
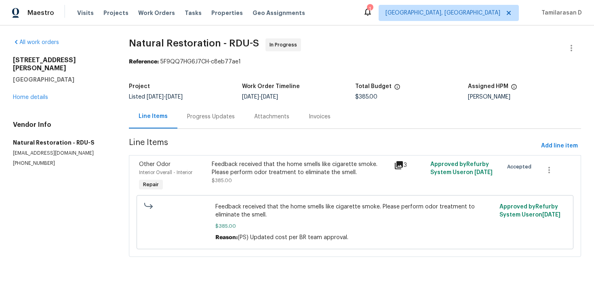
click at [219, 111] on div "Progress Updates" at bounding box center [210, 117] width 67 height 24
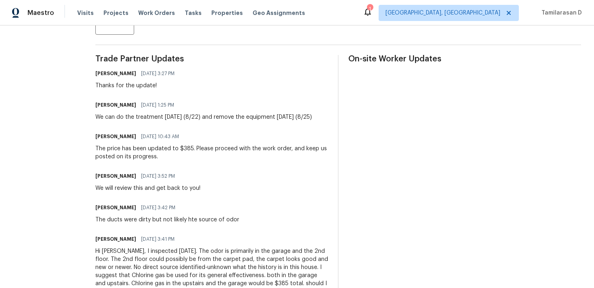
scroll to position [107, 0]
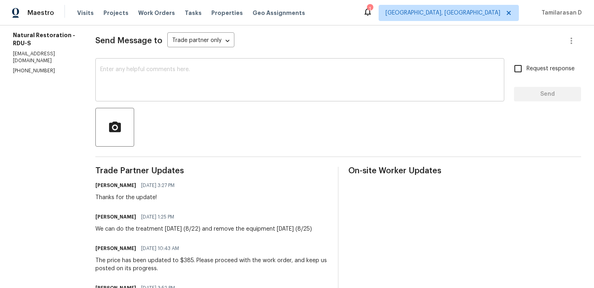
click at [143, 90] on textarea at bounding box center [299, 81] width 399 height 28
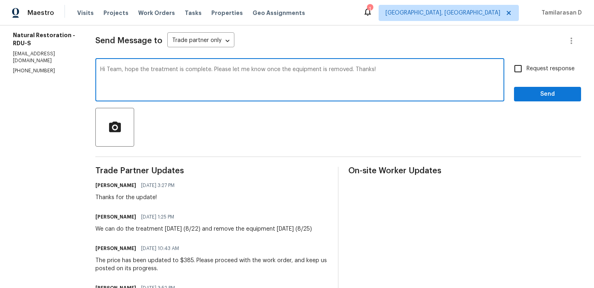
click at [114, 79] on textarea "Hi Team, hope the treatment is complete. Please let me know once the equipment …" at bounding box center [299, 81] width 399 height 28
type textarea "Hi Team, hope the treatment is complete. Please let me know once the equipment …"
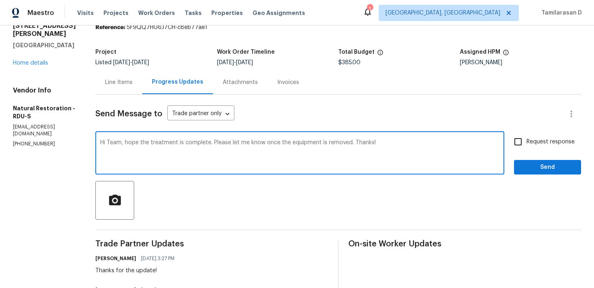
scroll to position [0, 0]
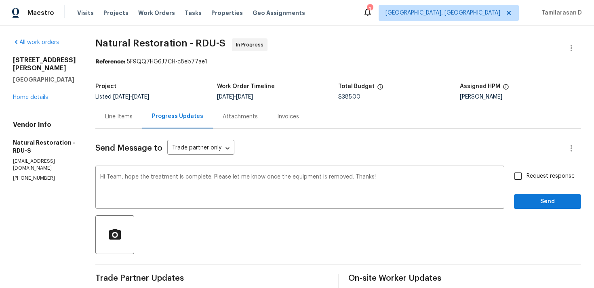
click at [118, 114] on div "Line Items" at bounding box center [118, 117] width 27 height 8
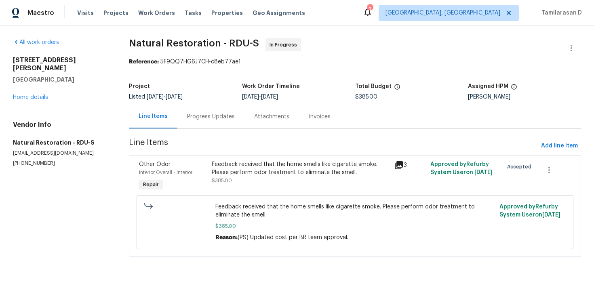
click at [194, 120] on div "Progress Updates" at bounding box center [211, 117] width 48 height 8
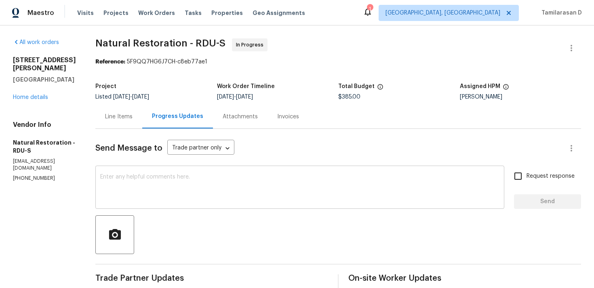
click at [193, 178] on textarea at bounding box center [299, 188] width 399 height 28
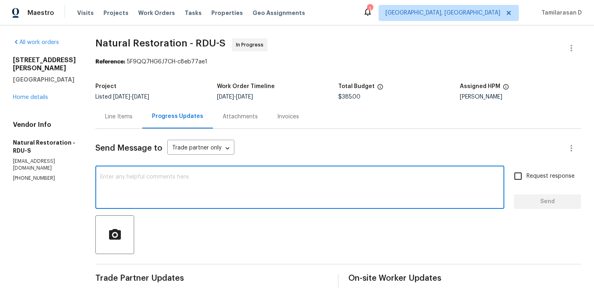
paste textarea "Hi Team, I hope the treatment is complete. Please confirm once the equipment"
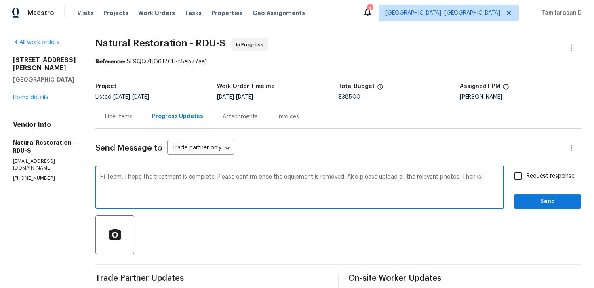
type textarea "Hi Team, I hope the treatment is complete. Please confirm once the equipment is…"
click at [534, 180] on span "Request response" at bounding box center [550, 176] width 48 height 8
click at [526, 180] on input "Request response" at bounding box center [517, 176] width 17 height 17
checkbox input "true"
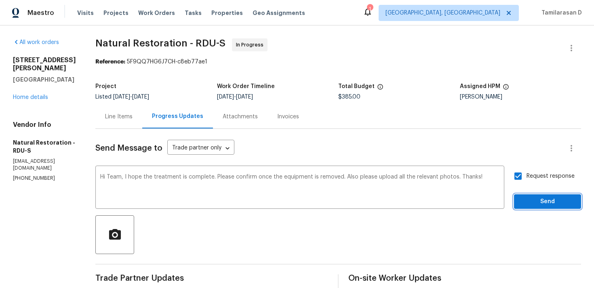
click at [528, 202] on span "Send" at bounding box center [547, 202] width 54 height 10
